Goal: Task Accomplishment & Management: Use online tool/utility

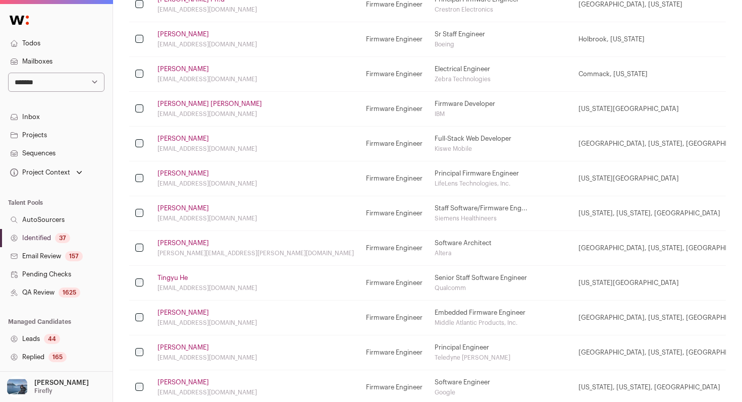
scroll to position [1143, 0]
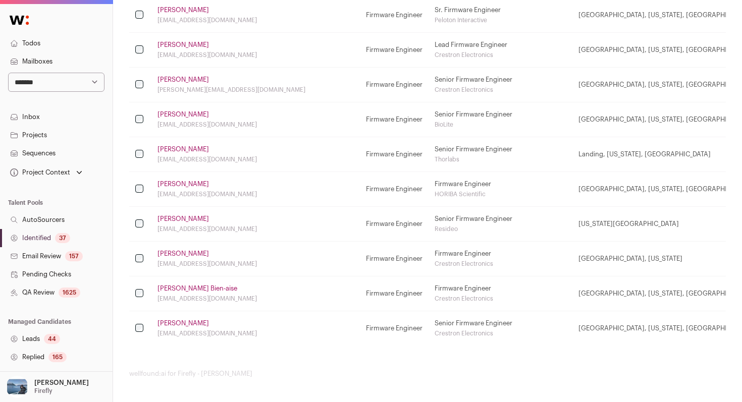
click at [188, 323] on link "[PERSON_NAME]" at bounding box center [182, 323] width 51 height 8
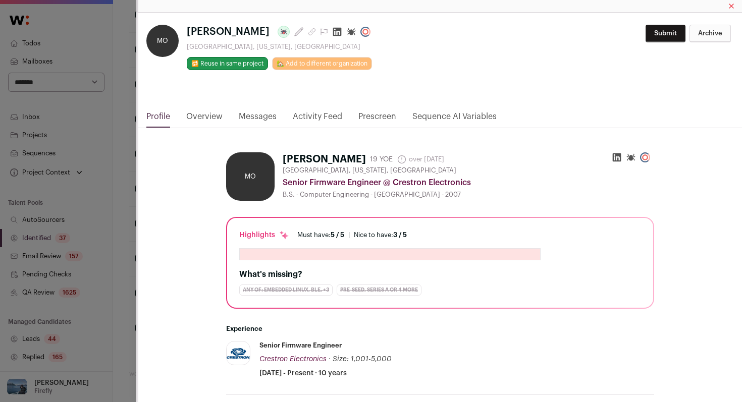
click at [320, 113] on link "Activity Feed" at bounding box center [317, 118] width 49 height 17
click at [325, 120] on link "Activity Feed" at bounding box center [317, 118] width 49 height 17
click at [308, 118] on link "Activity Feed" at bounding box center [317, 118] width 49 height 17
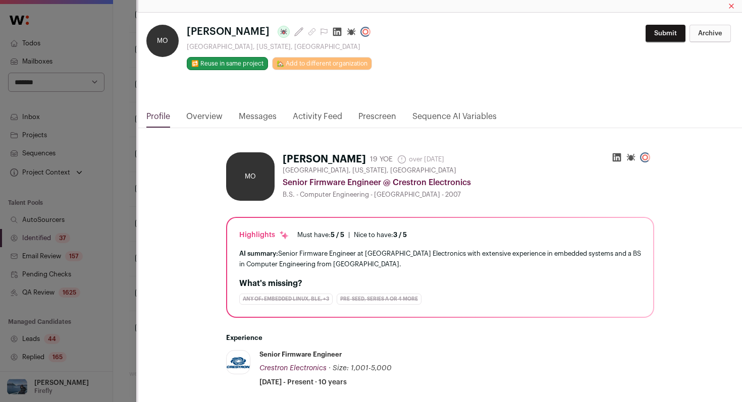
click at [320, 116] on link "Activity Feed" at bounding box center [317, 118] width 49 height 17
click at [318, 122] on link "Activity Feed" at bounding box center [317, 118] width 49 height 17
click at [248, 117] on link "Messages" at bounding box center [258, 118] width 38 height 17
click at [333, 118] on link "Activity Feed" at bounding box center [317, 118] width 49 height 17
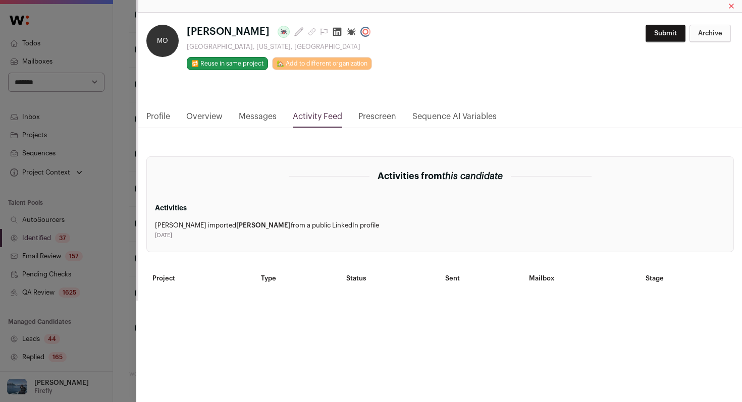
click at [116, 217] on div "MO [PERSON_NAME] Last update: over [DATE] [GEOGRAPHIC_DATA], [US_STATE], [GEOGR…" at bounding box center [371, 201] width 742 height 402
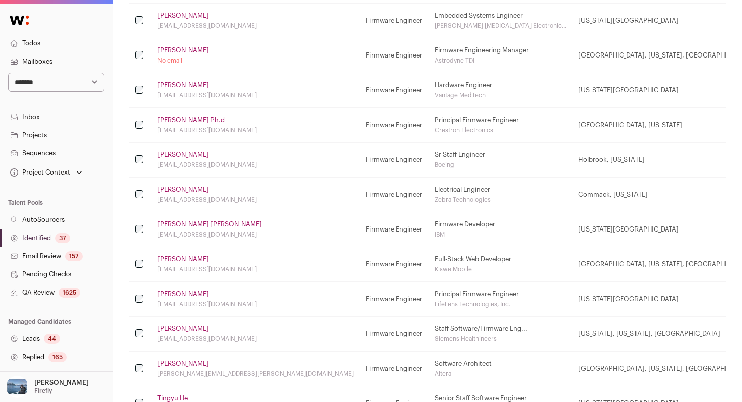
scroll to position [677, 0]
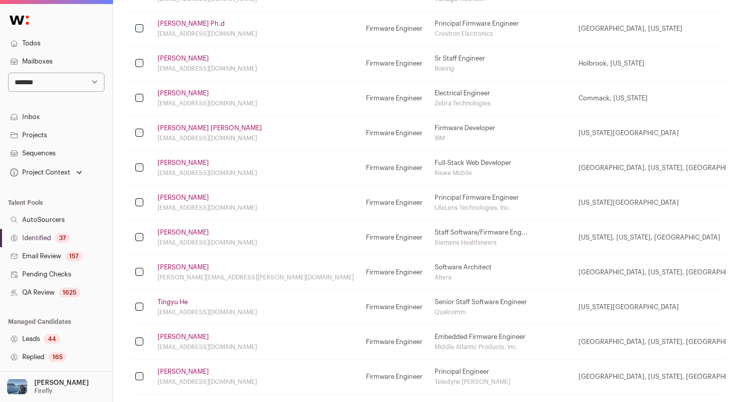
click at [183, 198] on link "[PERSON_NAME]" at bounding box center [182, 198] width 51 height 8
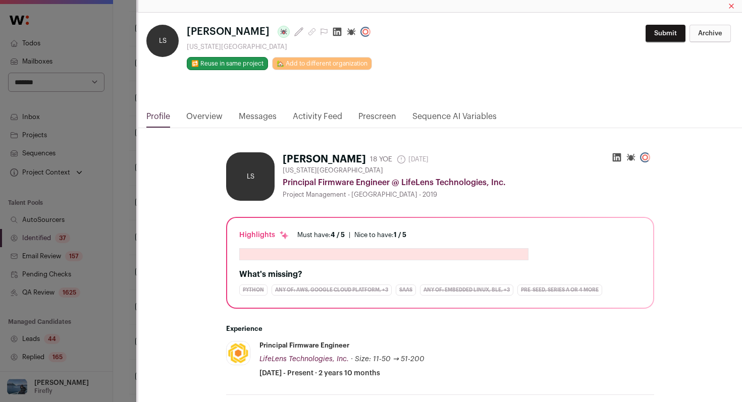
click at [308, 116] on link "Activity Feed" at bounding box center [317, 118] width 49 height 17
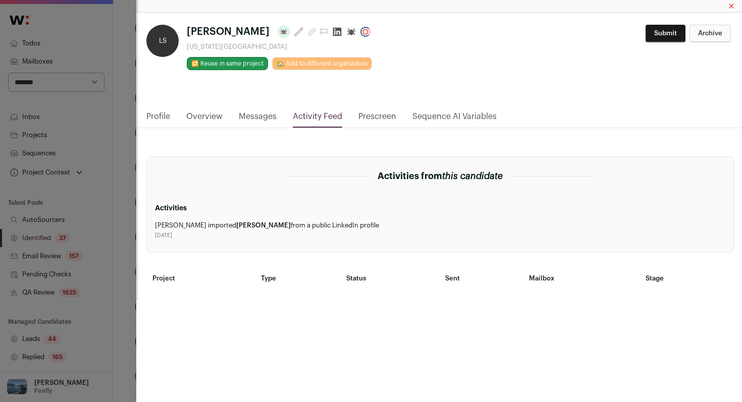
click at [121, 130] on div "[PERSON_NAME] Last update: [DATE] [US_STATE][GEOGRAPHIC_DATA] 🔂 Reuse in same p…" at bounding box center [371, 201] width 742 height 402
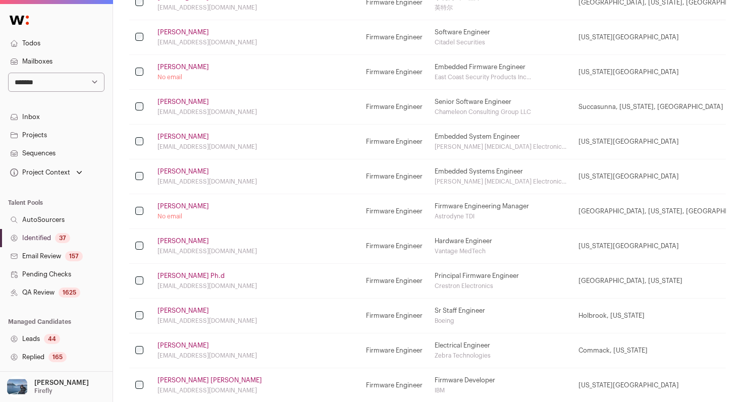
scroll to position [0, 0]
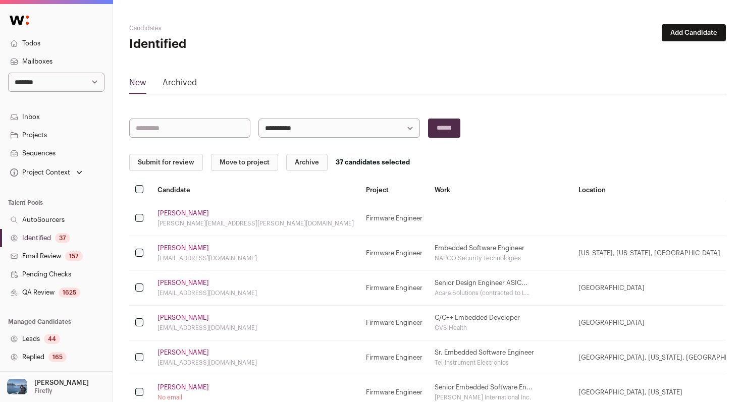
click at [159, 160] on button "Submit for review" at bounding box center [166, 162] width 74 height 17
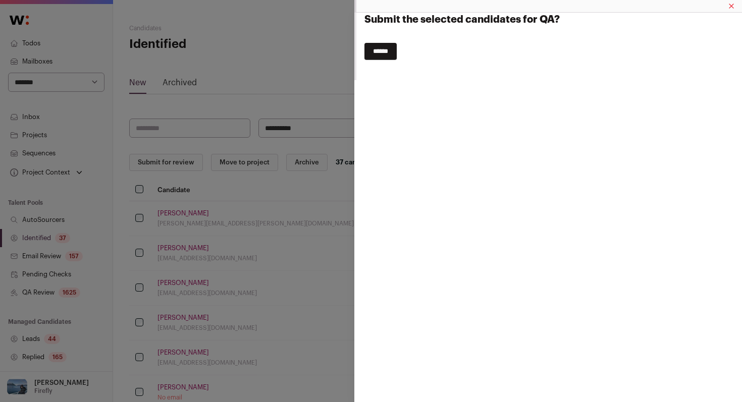
click at [383, 50] on input "******" at bounding box center [380, 51] width 32 height 17
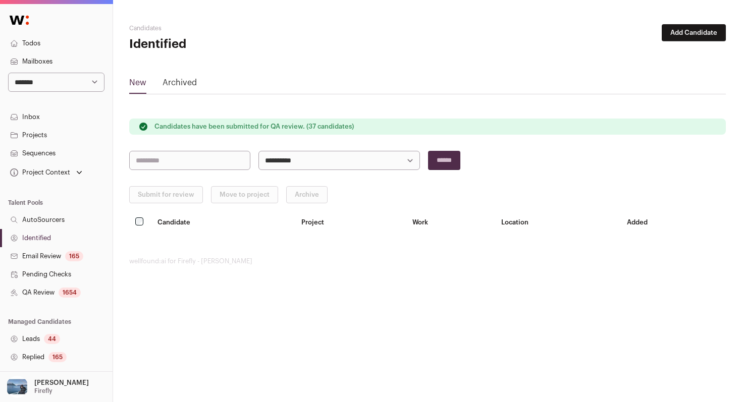
click at [67, 81] on select "**********" at bounding box center [56, 82] width 96 height 19
select select "*****"
click at [8, 73] on select "**********" at bounding box center [56, 82] width 96 height 19
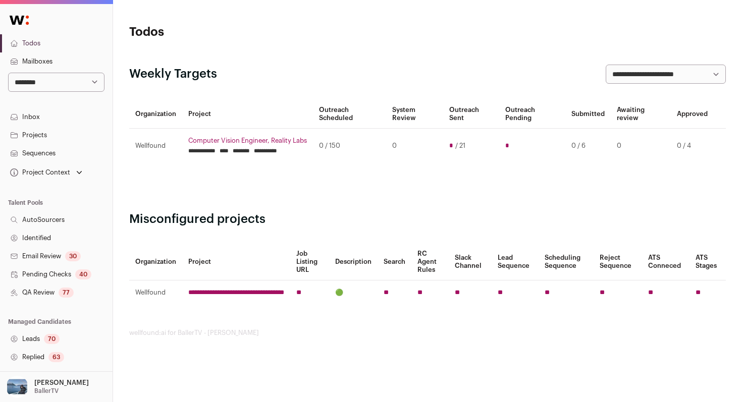
click at [67, 235] on link "Identified" at bounding box center [56, 238] width 113 height 18
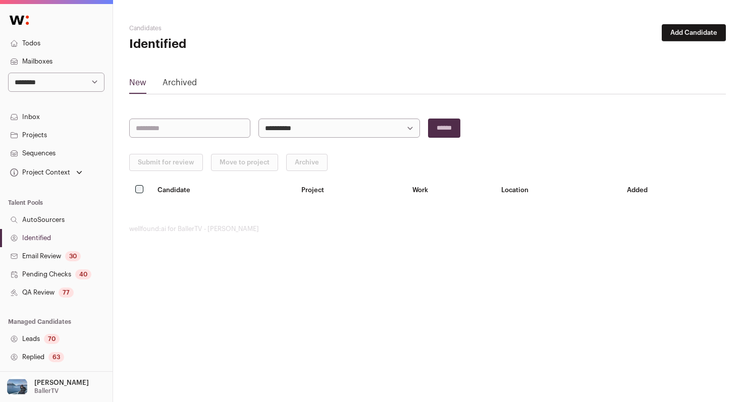
click at [66, 271] on link "Pending Checks 40" at bounding box center [56, 274] width 113 height 18
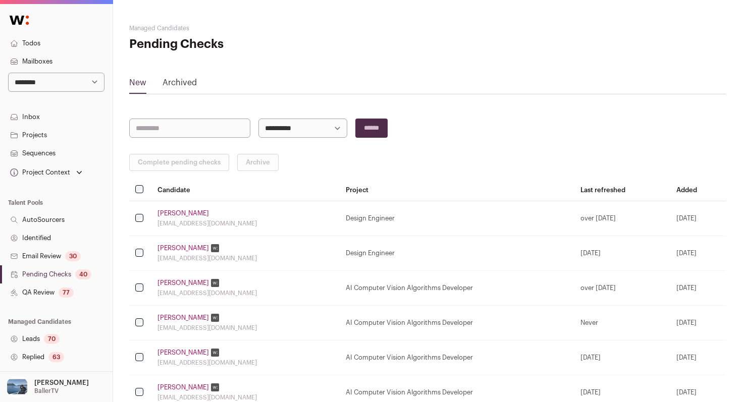
click at [60, 295] on div "77" at bounding box center [66, 293] width 15 height 10
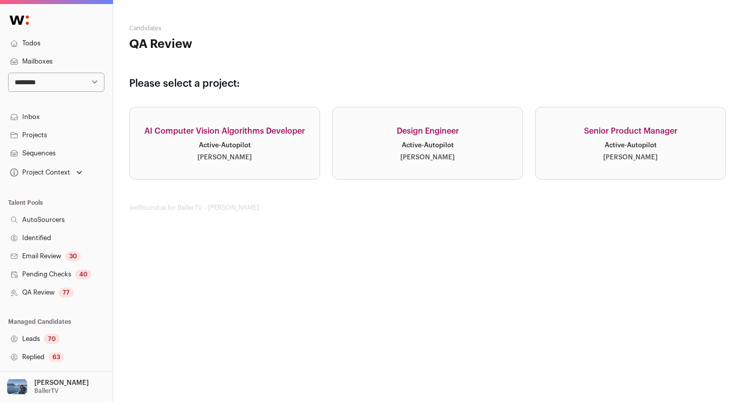
click at [85, 239] on link "Identified" at bounding box center [56, 238] width 113 height 18
